Goal: Communication & Community: Answer question/provide support

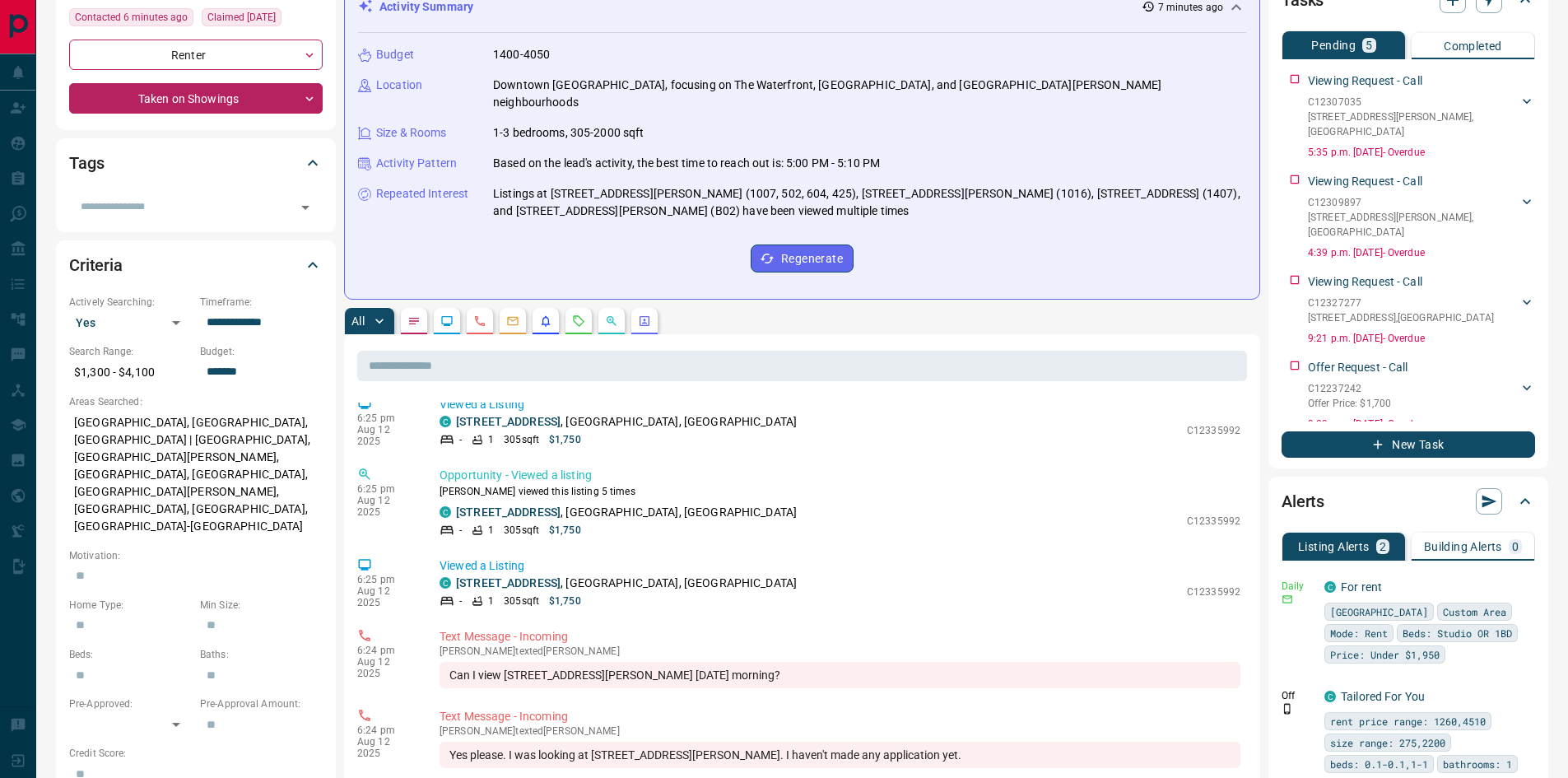
scroll to position [675, 0]
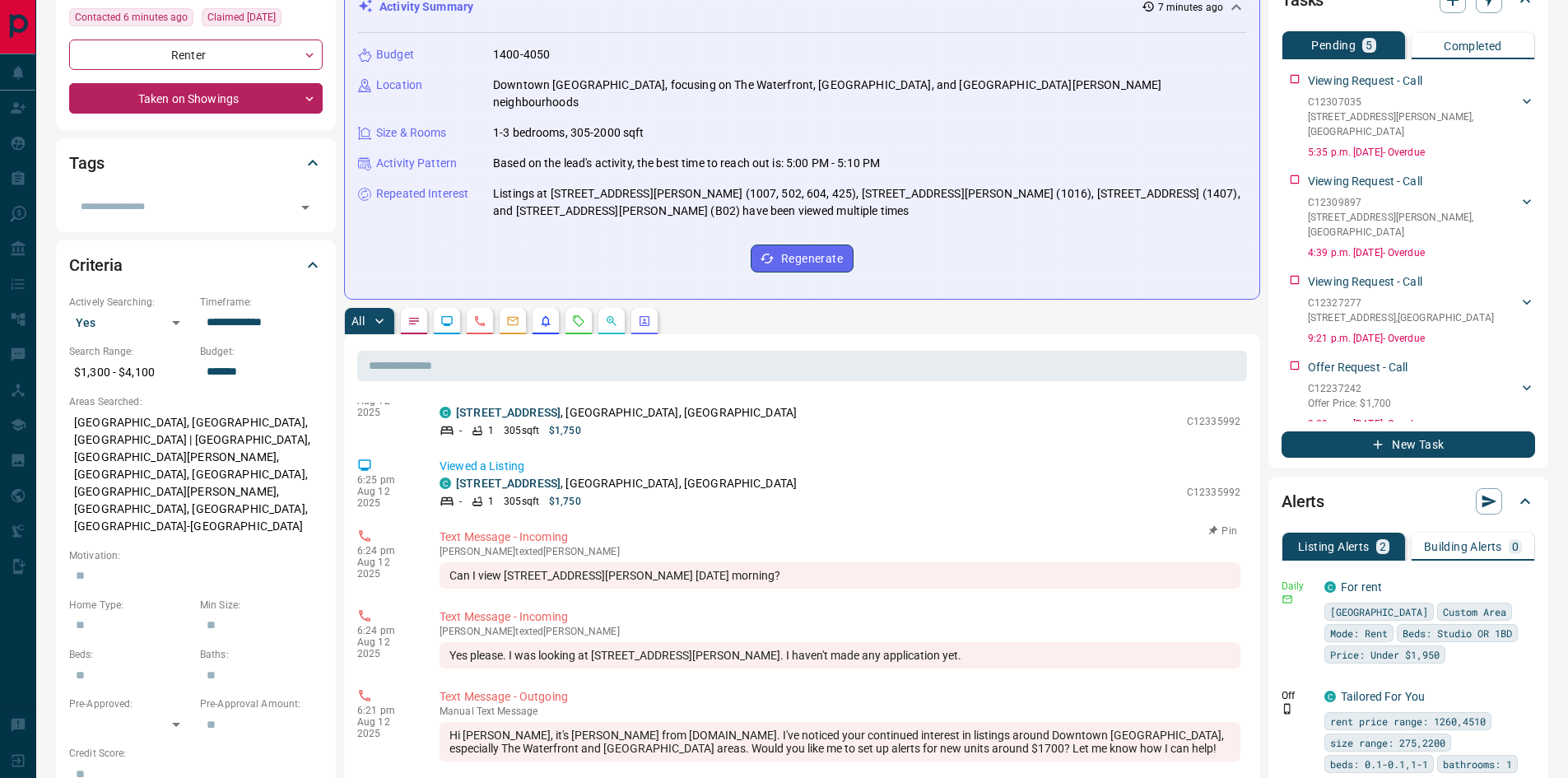
drag, startPoint x: 766, startPoint y: 561, endPoint x: 452, endPoint y: 573, distance: 314.2
click at [452, 573] on div "Can I view [STREET_ADDRESS][PERSON_NAME] [DATE] morning?" at bounding box center [839, 574] width 801 height 26
copy div "Can I view [STREET_ADDRESS][PERSON_NAME] [DATE] morning?"
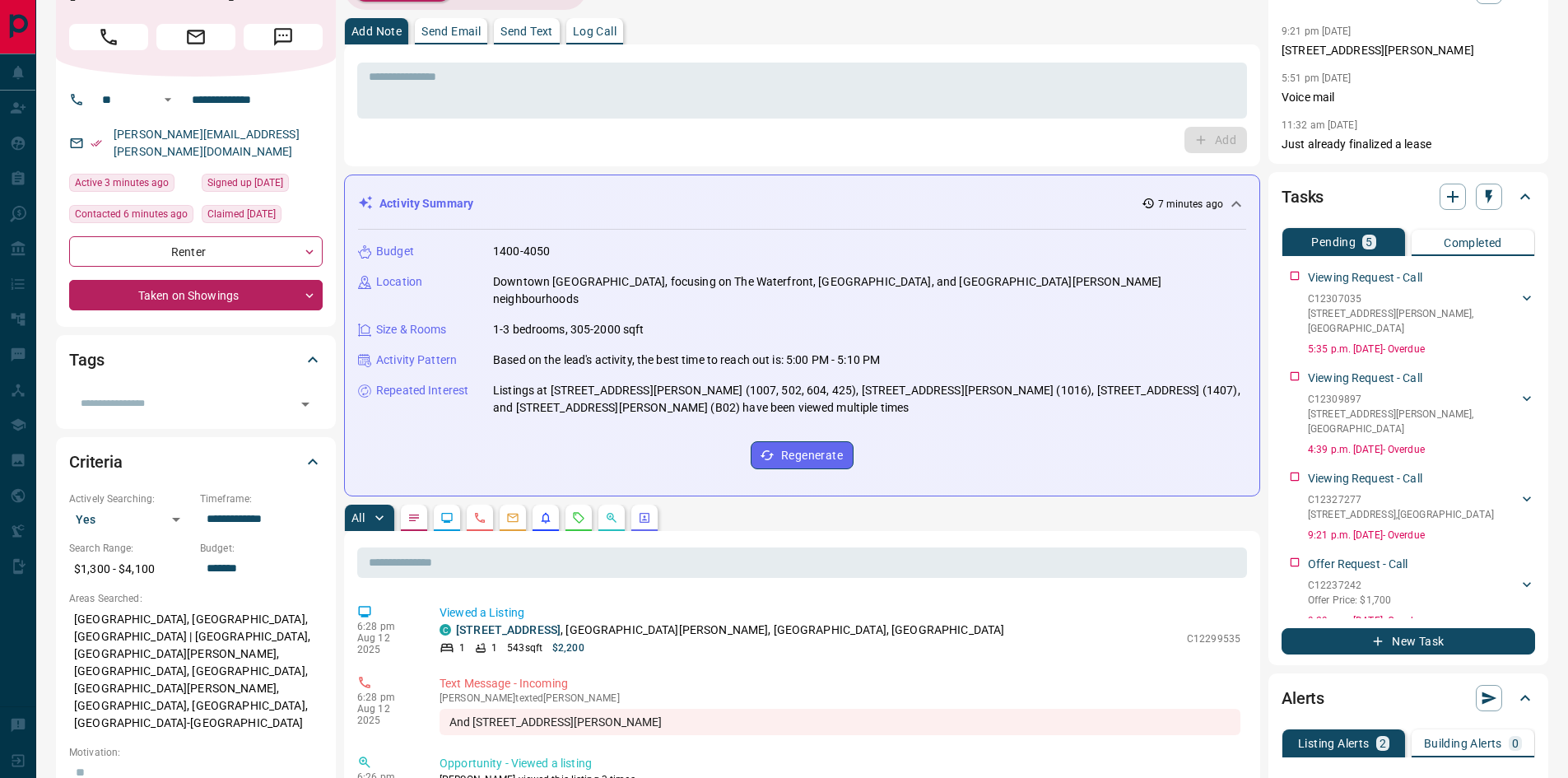
scroll to position [0, 0]
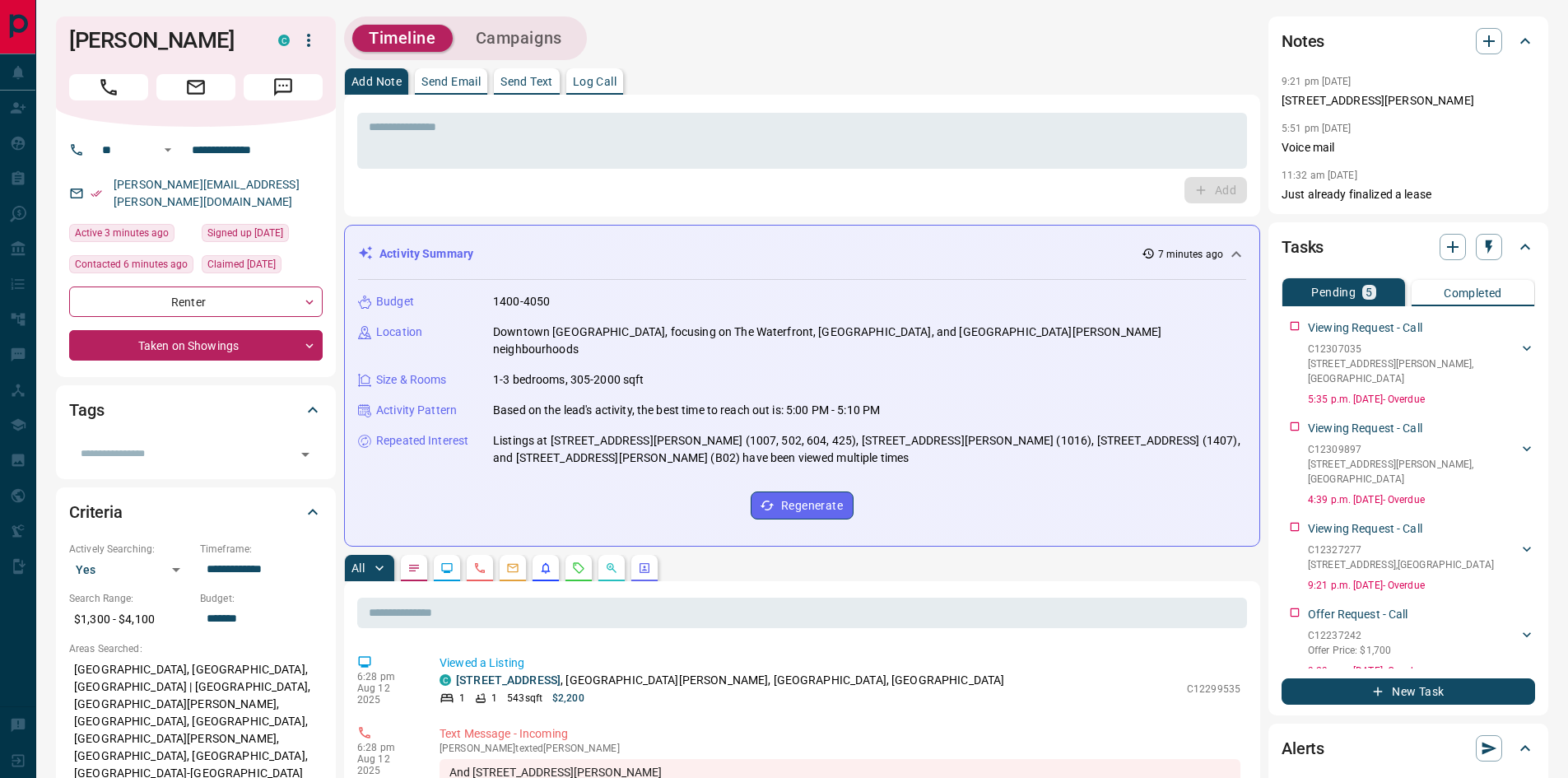
click at [531, 78] on p "Send Text" at bounding box center [527, 81] width 53 height 12
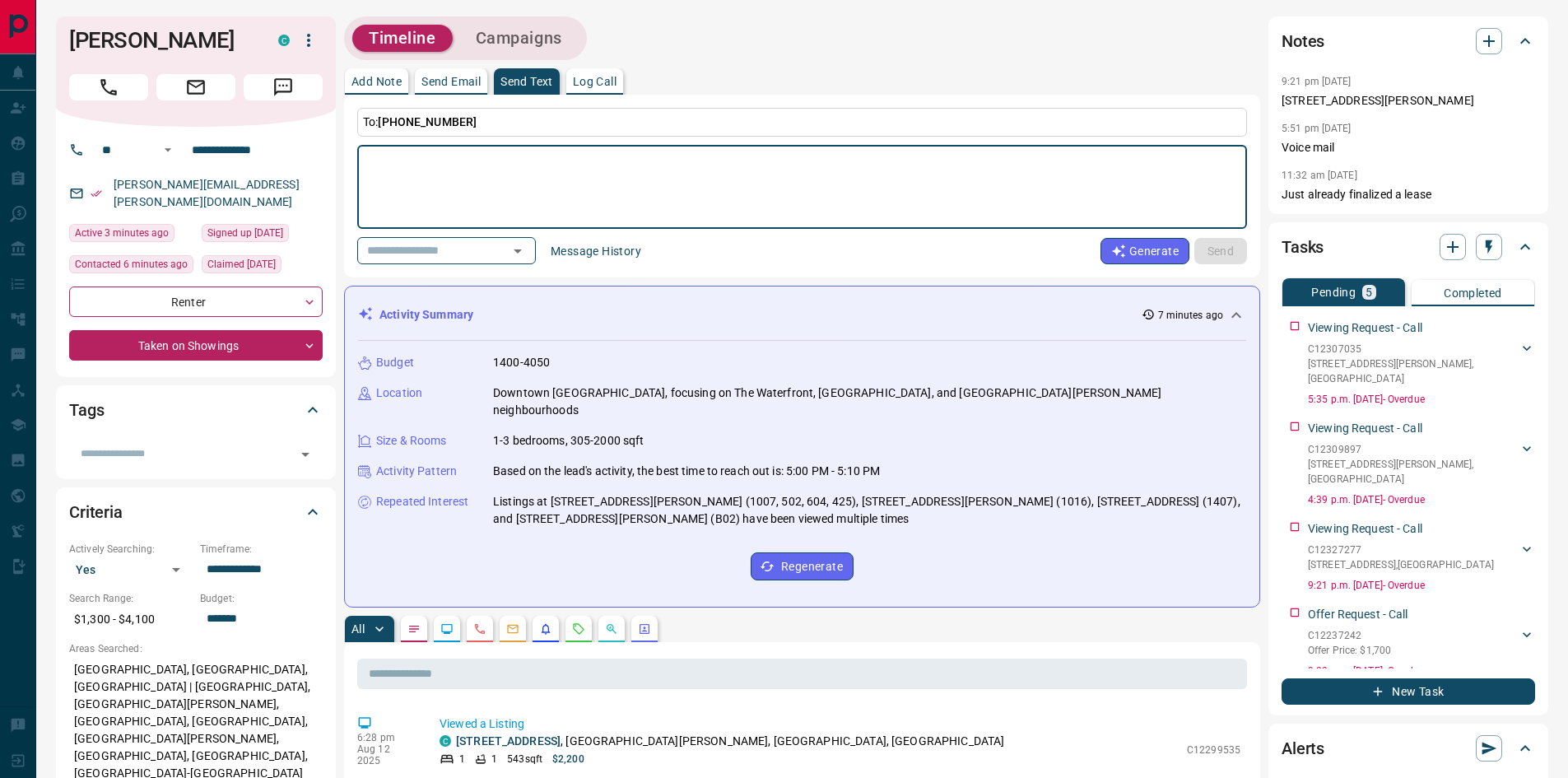
click at [388, 157] on textarea at bounding box center [802, 187] width 867 height 70
type textarea "**********"
click at [1217, 252] on button "Send" at bounding box center [1221, 250] width 53 height 26
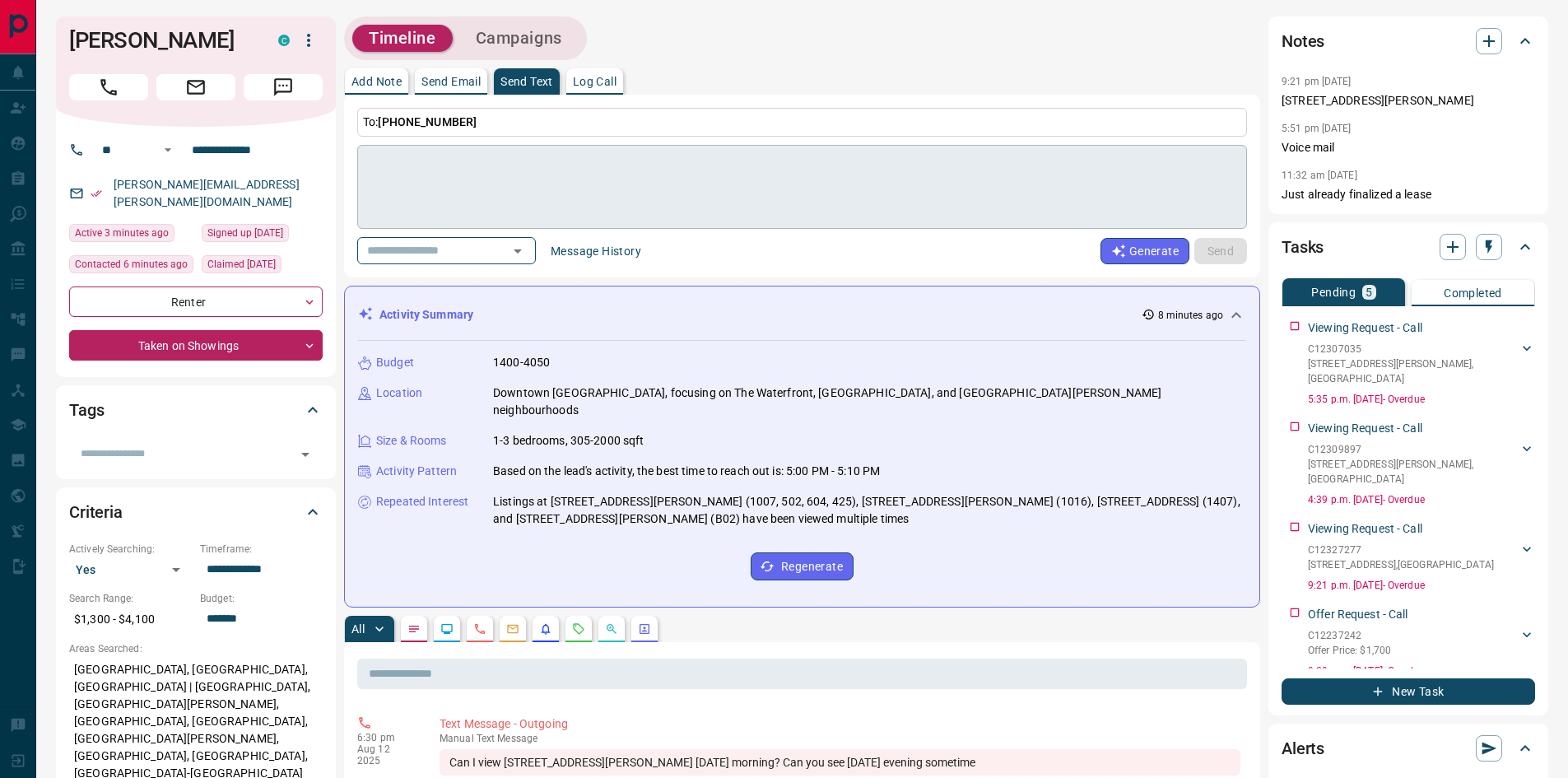
click at [519, 165] on textarea at bounding box center [802, 187] width 867 height 70
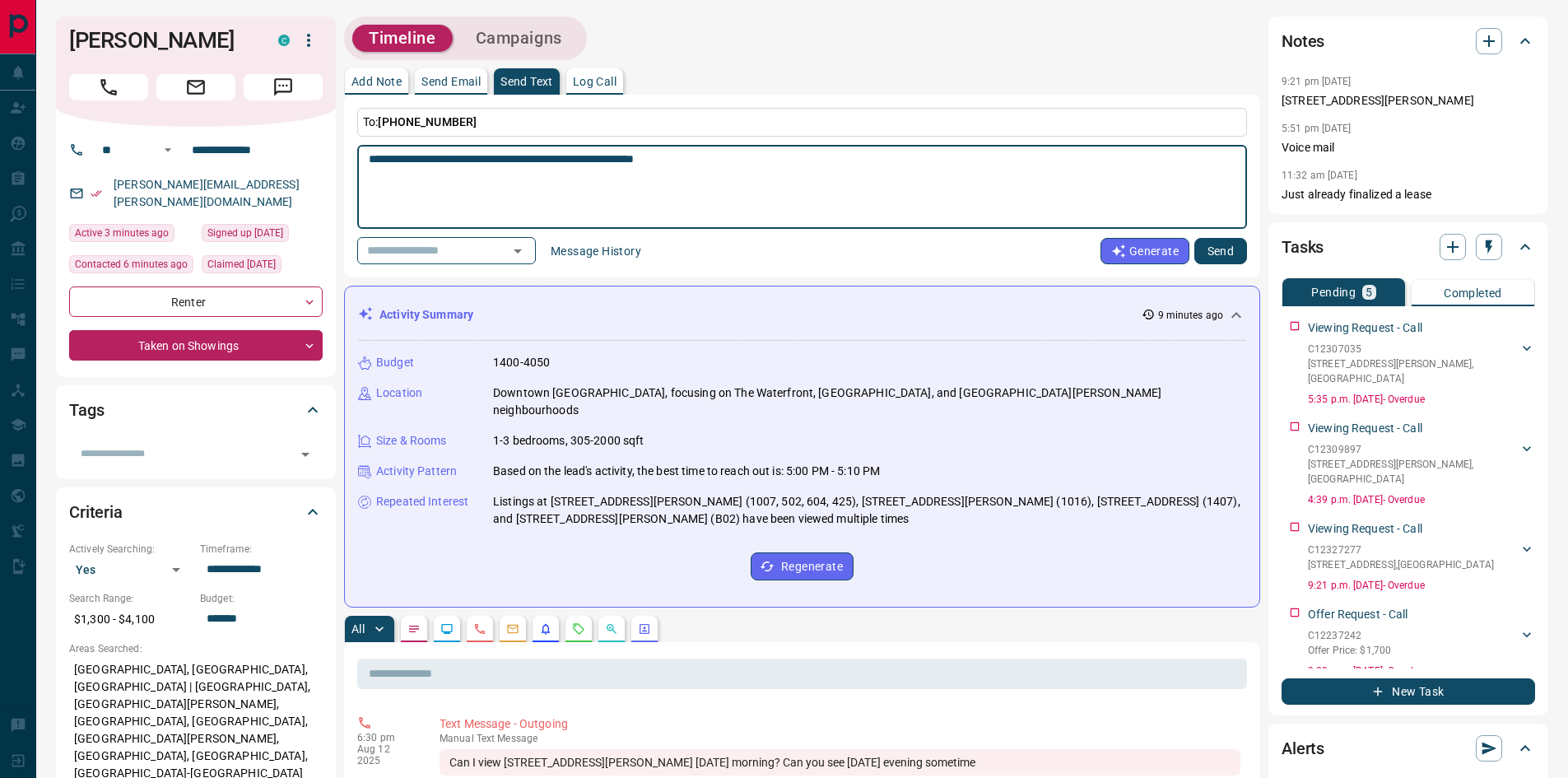
type textarea "**********"
click at [1227, 253] on button "Send" at bounding box center [1221, 250] width 53 height 26
